Goal: Navigation & Orientation: Find specific page/section

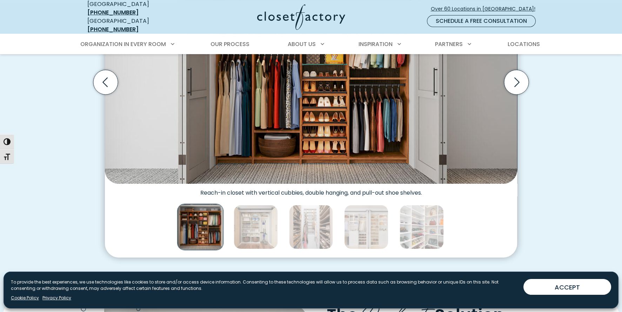
scroll to position [351, 0]
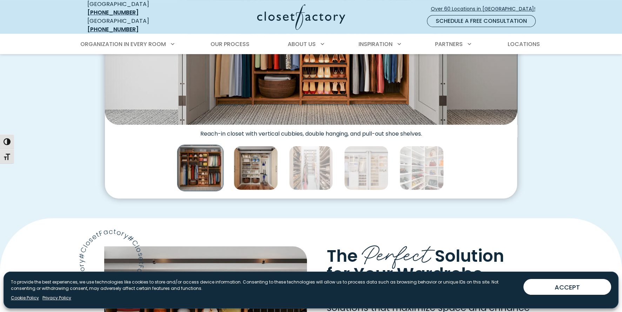
click at [261, 166] on img "Thumbnail Gallery" at bounding box center [256, 168] width 44 height 44
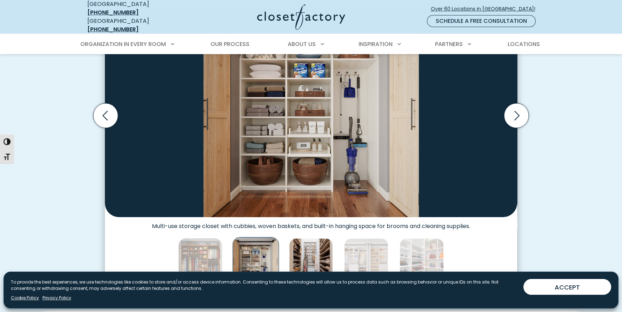
scroll to position [280, 0]
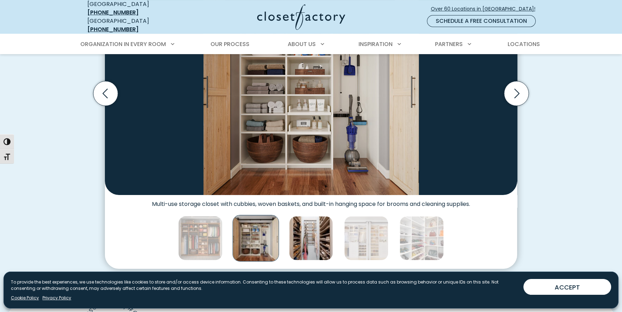
click at [298, 234] on img "Thumbnail Gallery" at bounding box center [311, 238] width 44 height 44
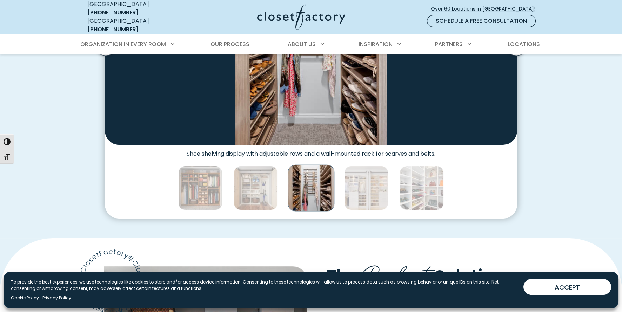
scroll to position [351, 0]
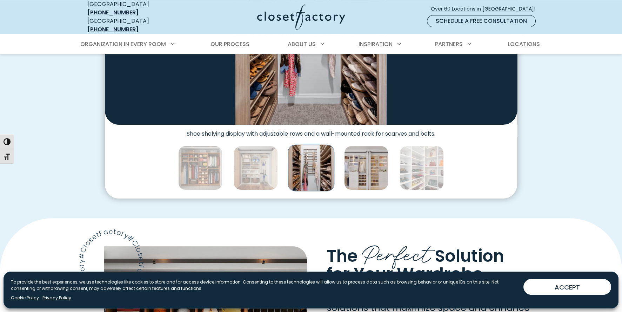
click at [365, 165] on img "Thumbnail Gallery" at bounding box center [366, 168] width 44 height 44
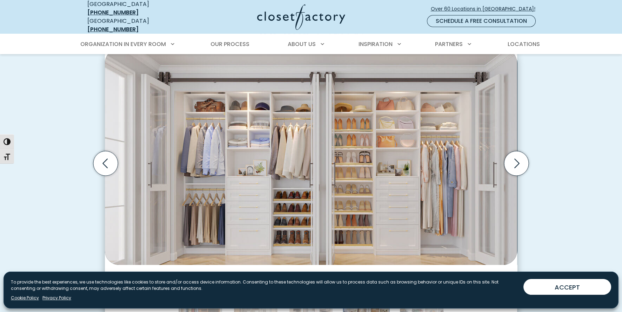
scroll to position [315, 0]
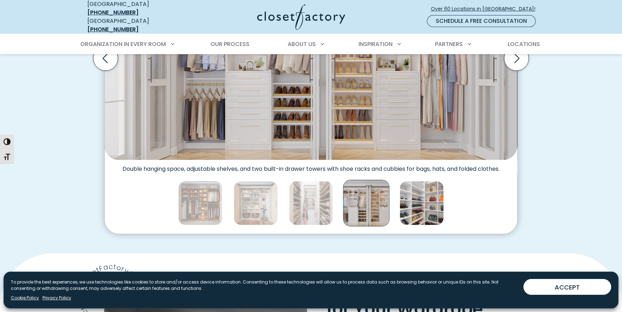
click at [415, 200] on img "Thumbnail Gallery" at bounding box center [422, 203] width 44 height 44
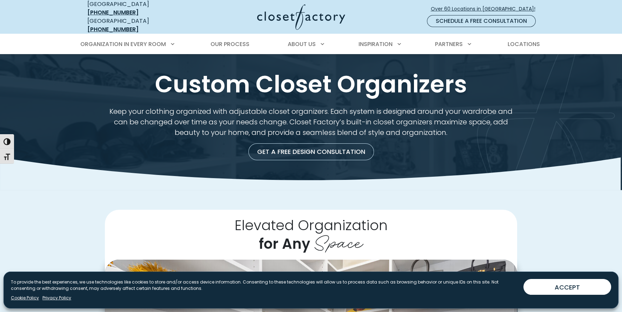
scroll to position [0, 0]
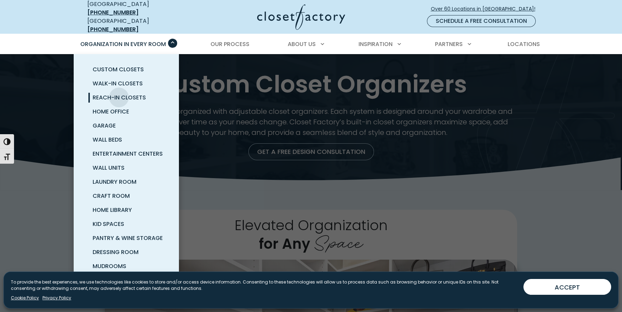
click at [119, 93] on span "Reach-In Closets" at bounding box center [119, 97] width 53 height 8
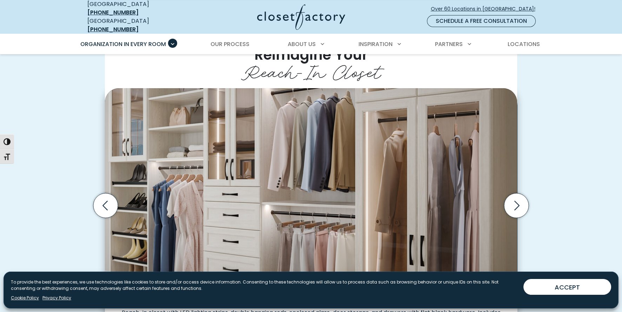
scroll to position [140, 0]
